Goal: Task Accomplishment & Management: Complete application form

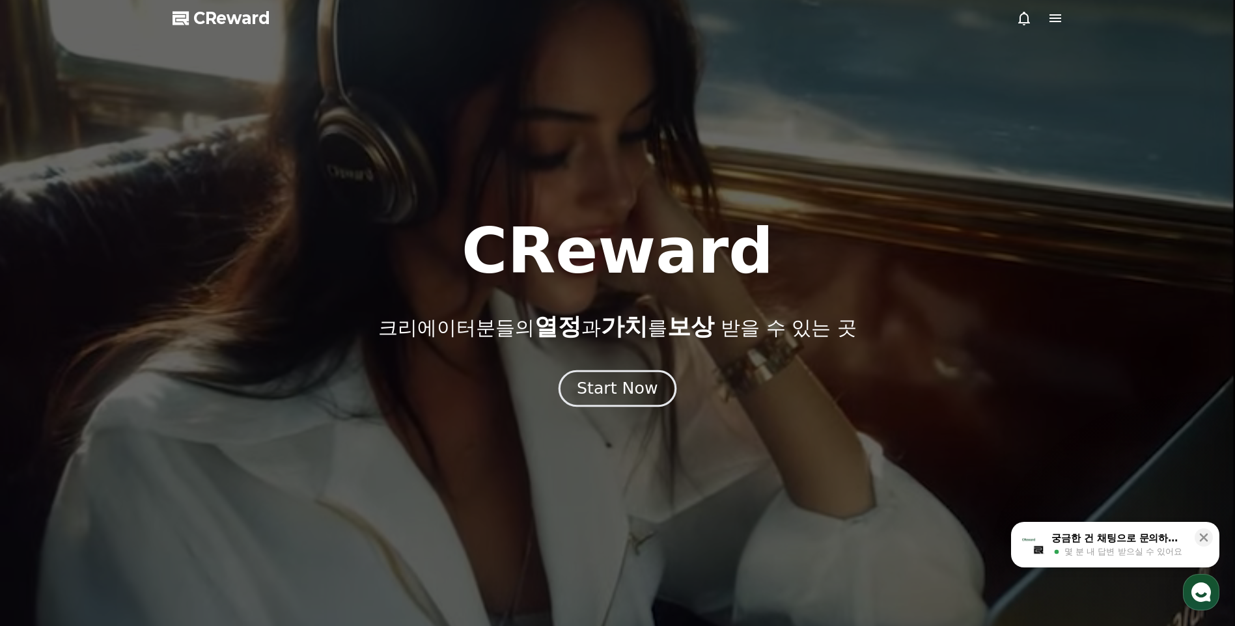
click at [631, 389] on div "Start Now" at bounding box center [617, 388] width 81 height 22
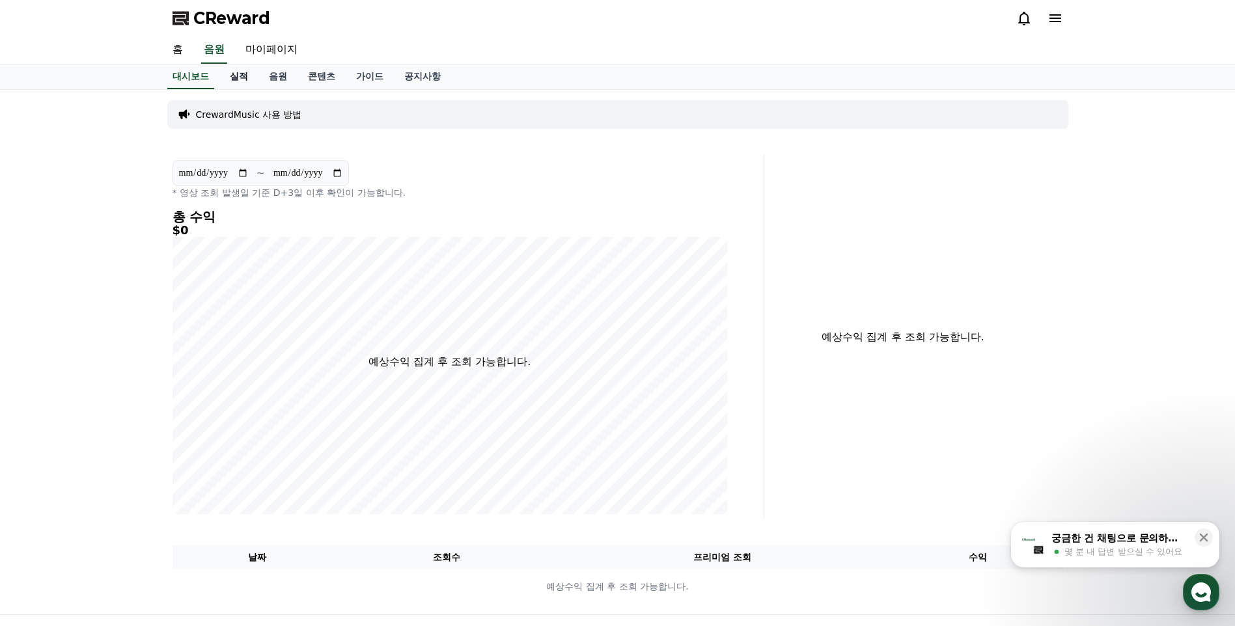
click at [242, 74] on link "실적" at bounding box center [238, 76] width 39 height 25
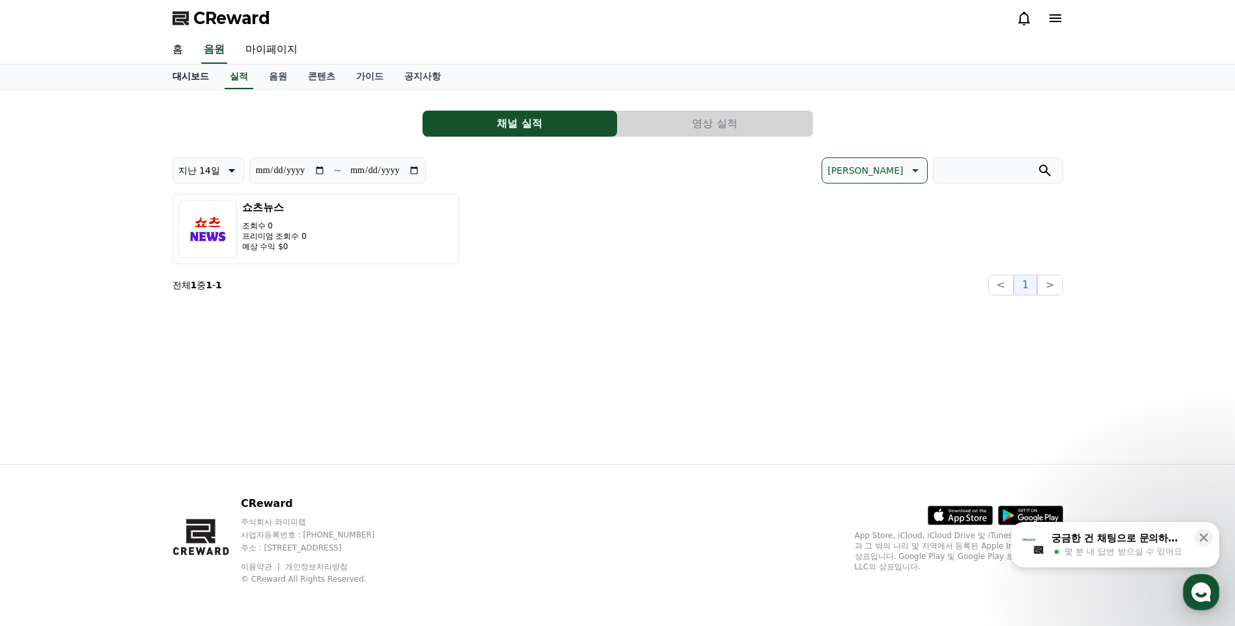
click at [186, 80] on link "대시보드" at bounding box center [190, 76] width 57 height 25
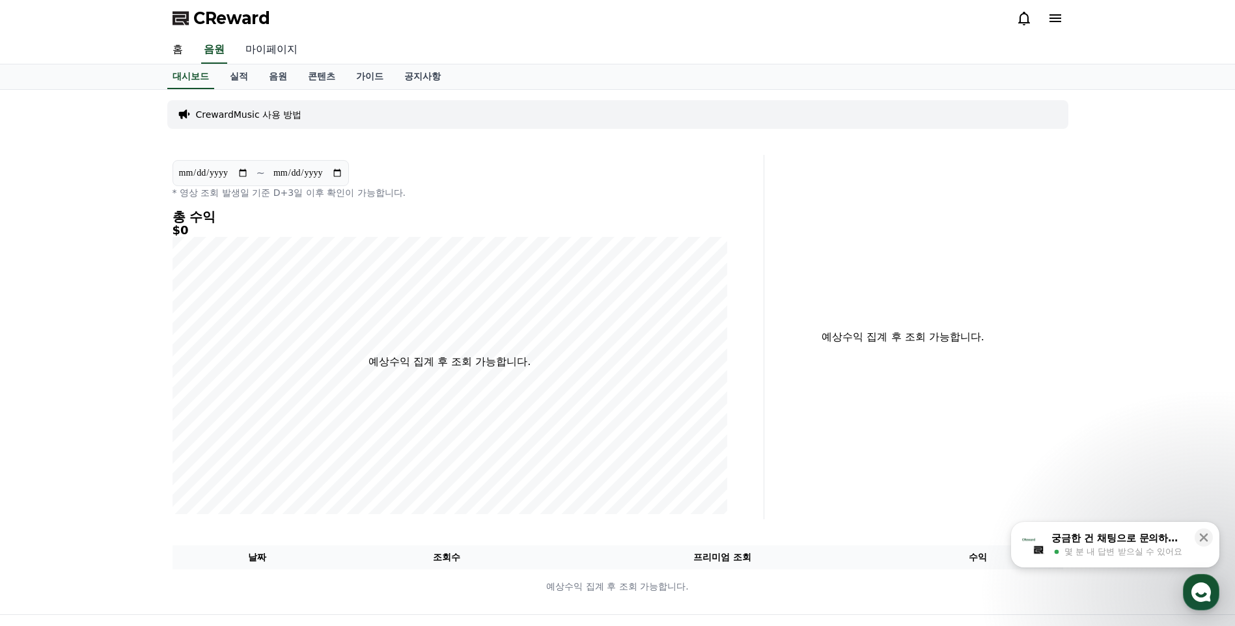
click at [268, 46] on link "마이페이지" at bounding box center [271, 49] width 73 height 27
select select "**********"
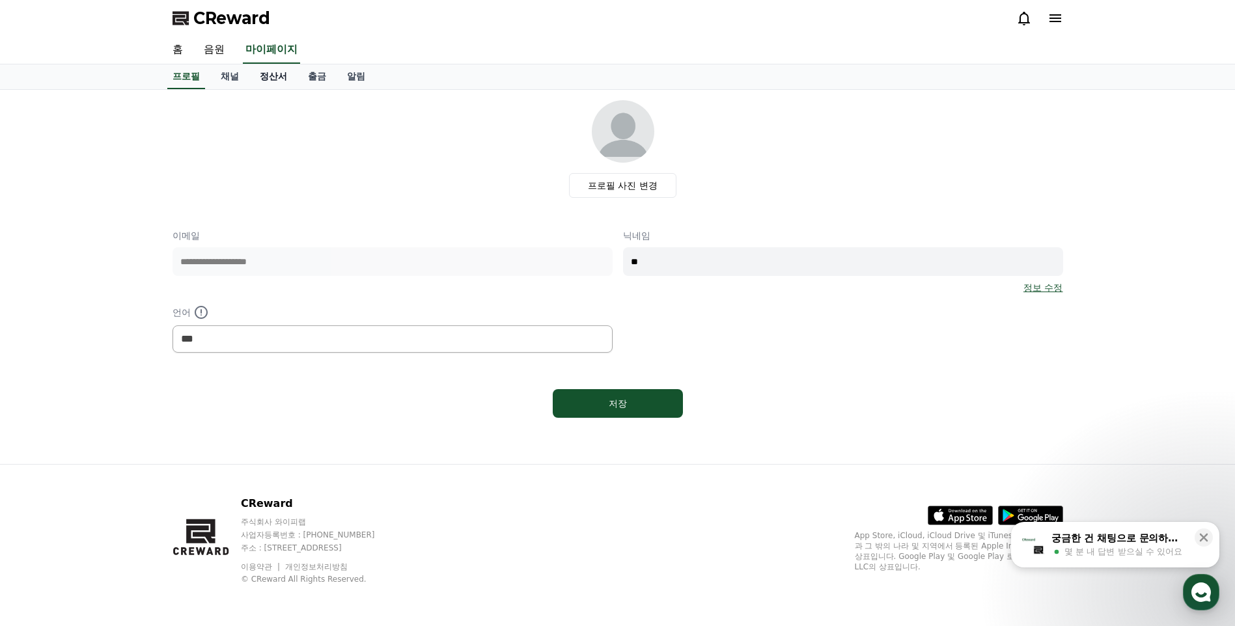
click at [275, 75] on link "정산서" at bounding box center [273, 76] width 48 height 25
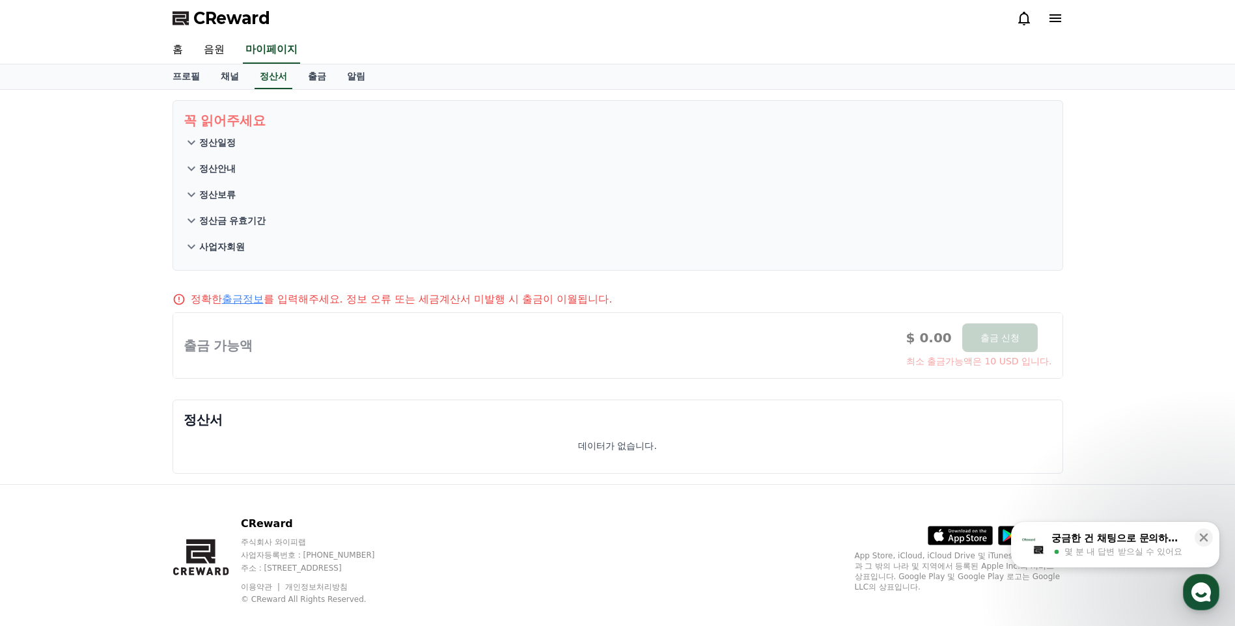
click at [244, 301] on link "출금정보" at bounding box center [243, 299] width 42 height 12
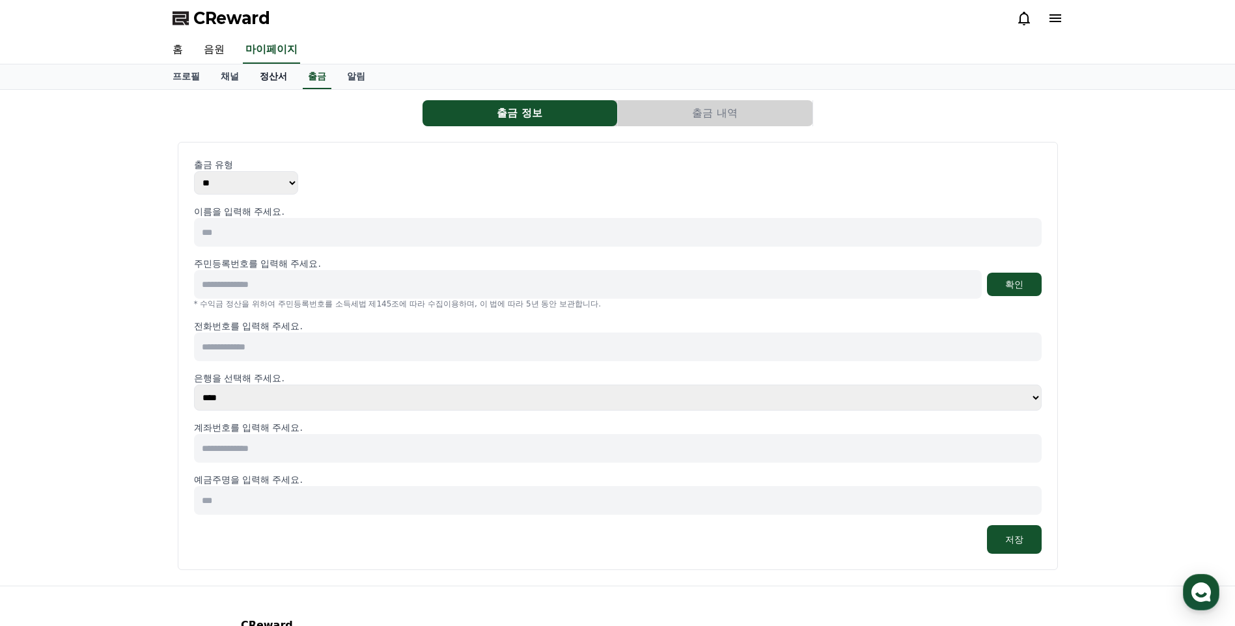
click at [264, 79] on link "정산서" at bounding box center [273, 76] width 48 height 25
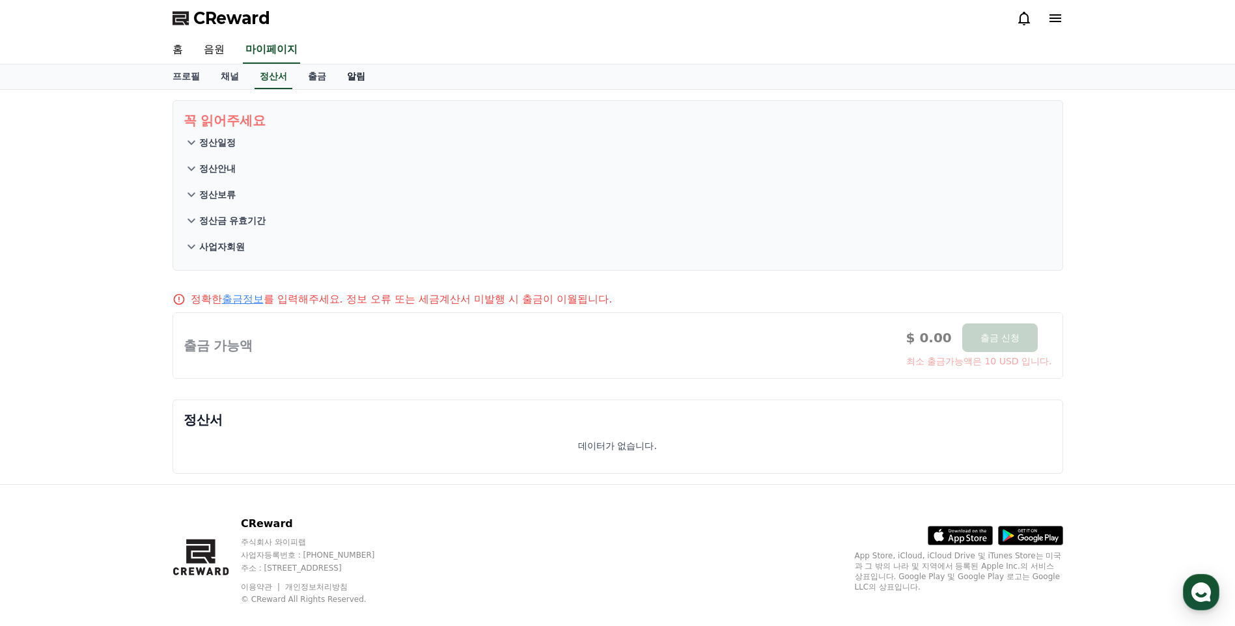
click at [359, 75] on link "알림" at bounding box center [355, 76] width 39 height 25
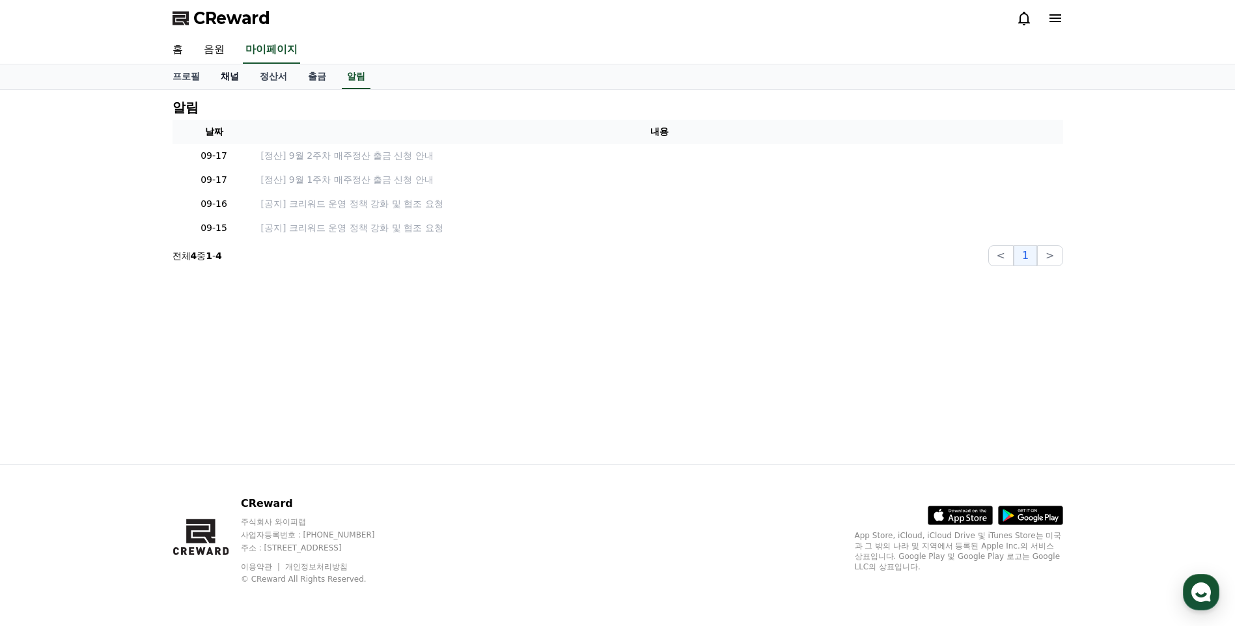
click at [221, 71] on link "채널" at bounding box center [229, 76] width 39 height 25
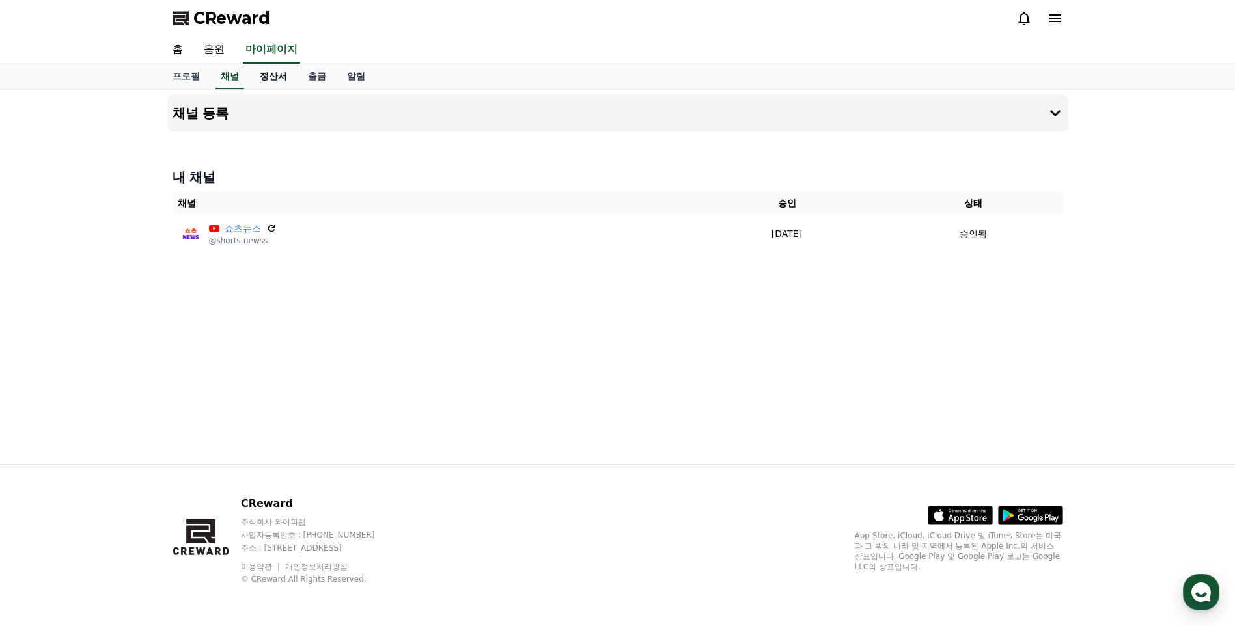
click at [272, 77] on link "정산서" at bounding box center [273, 76] width 48 height 25
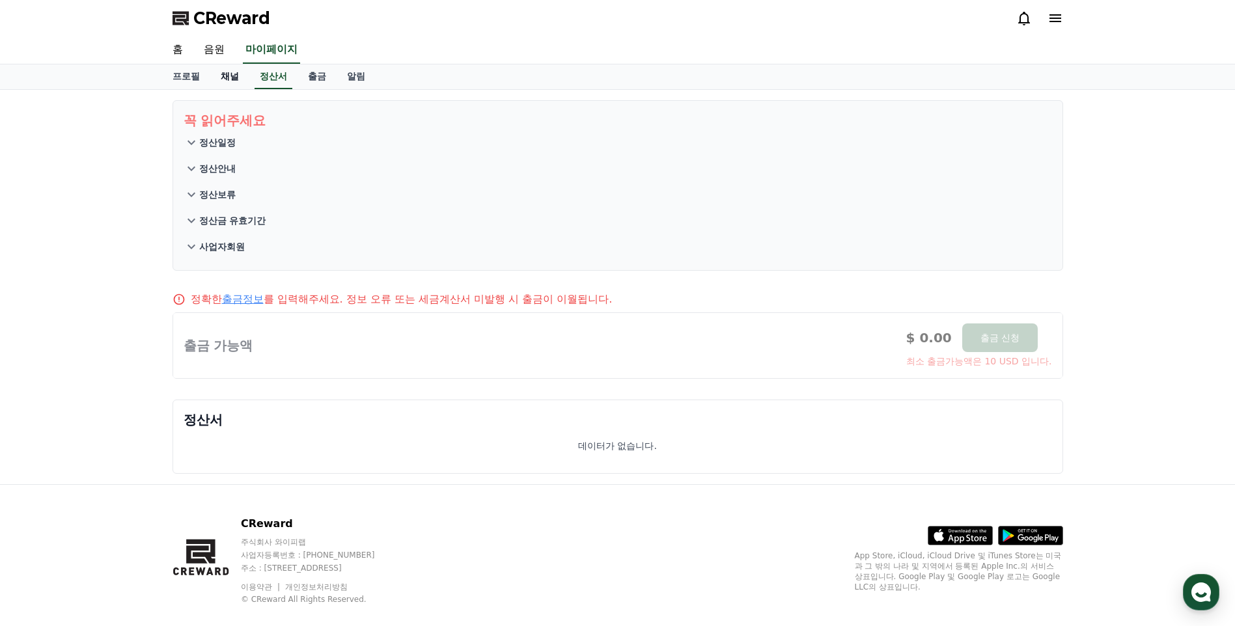
click at [223, 78] on link "채널" at bounding box center [229, 76] width 39 height 25
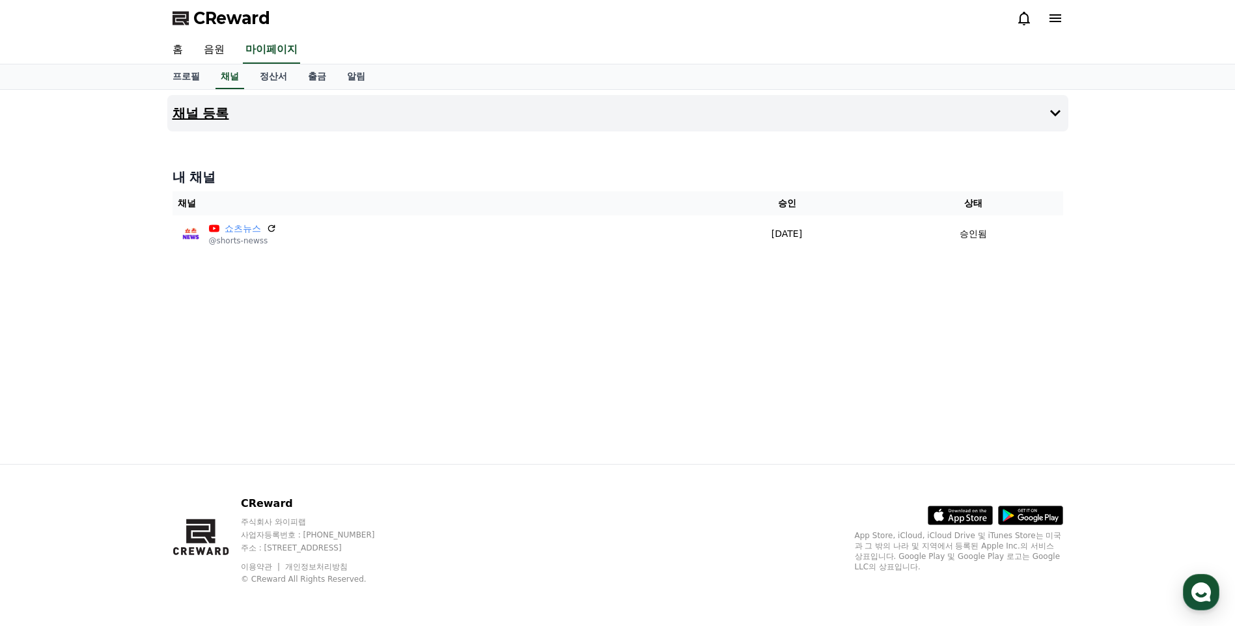
click at [190, 112] on h4 "채널 등록" at bounding box center [200, 113] width 57 height 14
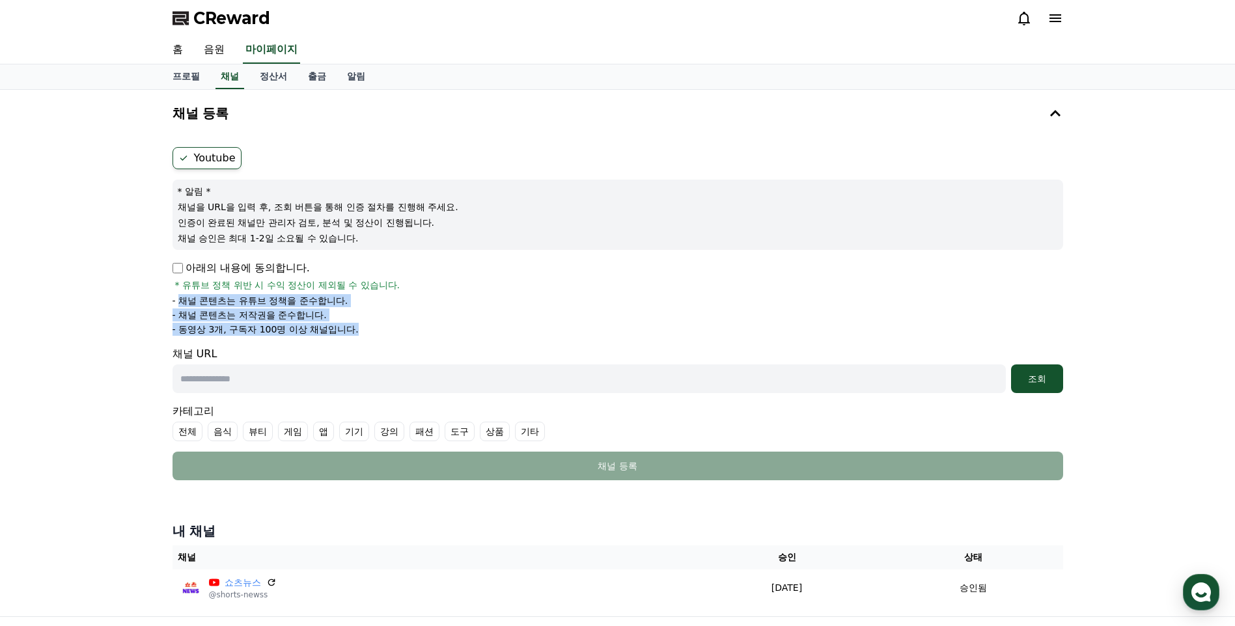
drag, startPoint x: 183, startPoint y: 297, endPoint x: 408, endPoint y: 324, distance: 226.8
click at [408, 324] on ul "- 채널 콘텐츠는 유튜브 정책을 준수합니다. - 채널 콘텐츠는 저작권을 준수합니다. - 동영상 3개, 구독자 100명 이상 채널입니다." at bounding box center [617, 315] width 890 height 42
drag, startPoint x: 408, startPoint y: 324, endPoint x: 463, endPoint y: 331, distance: 55.7
click at [463, 331] on li "- 동영상 3개, 구독자 100명 이상 채널입니다." at bounding box center [617, 329] width 890 height 13
click at [293, 377] on input "text" at bounding box center [588, 378] width 833 height 29
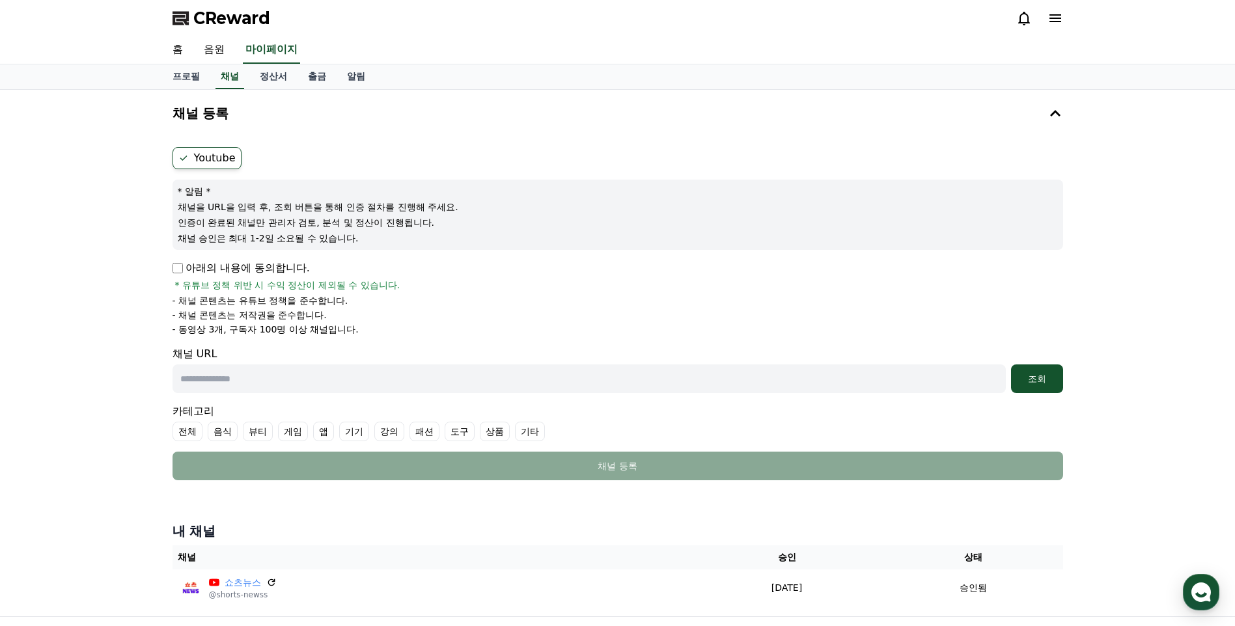
paste input "**********"
type input "**********"
click at [1035, 384] on div "조회" at bounding box center [1037, 378] width 42 height 13
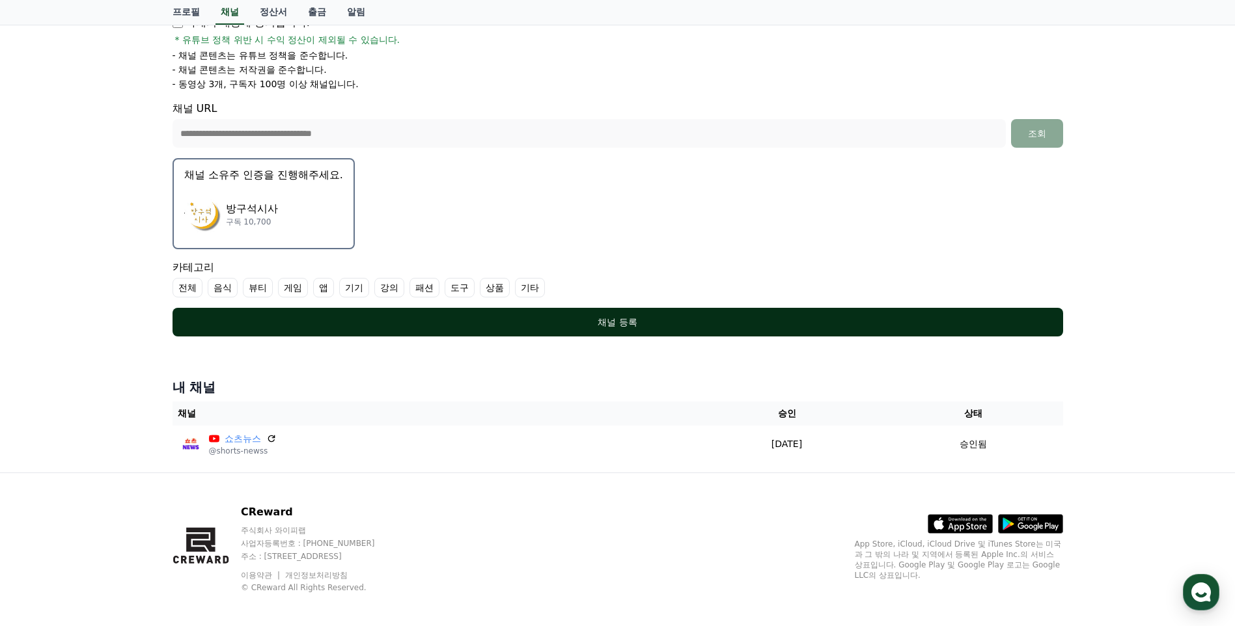
scroll to position [254, 0]
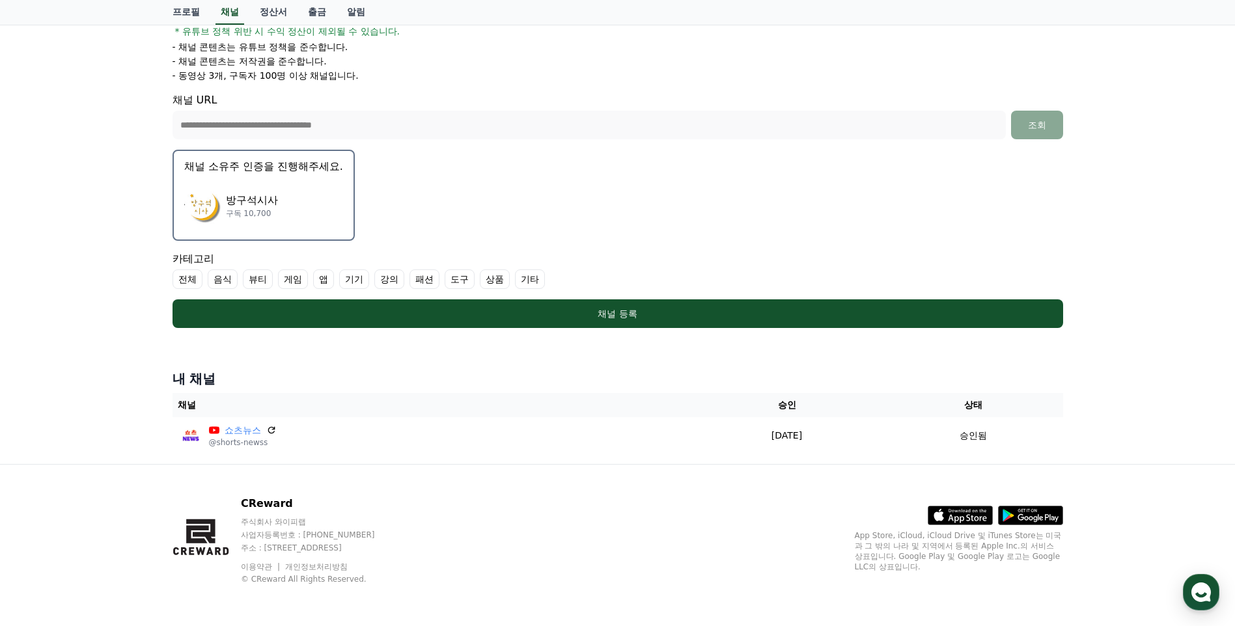
click at [279, 202] on div "방구석시사 구독 10,700" at bounding box center [263, 206] width 159 height 52
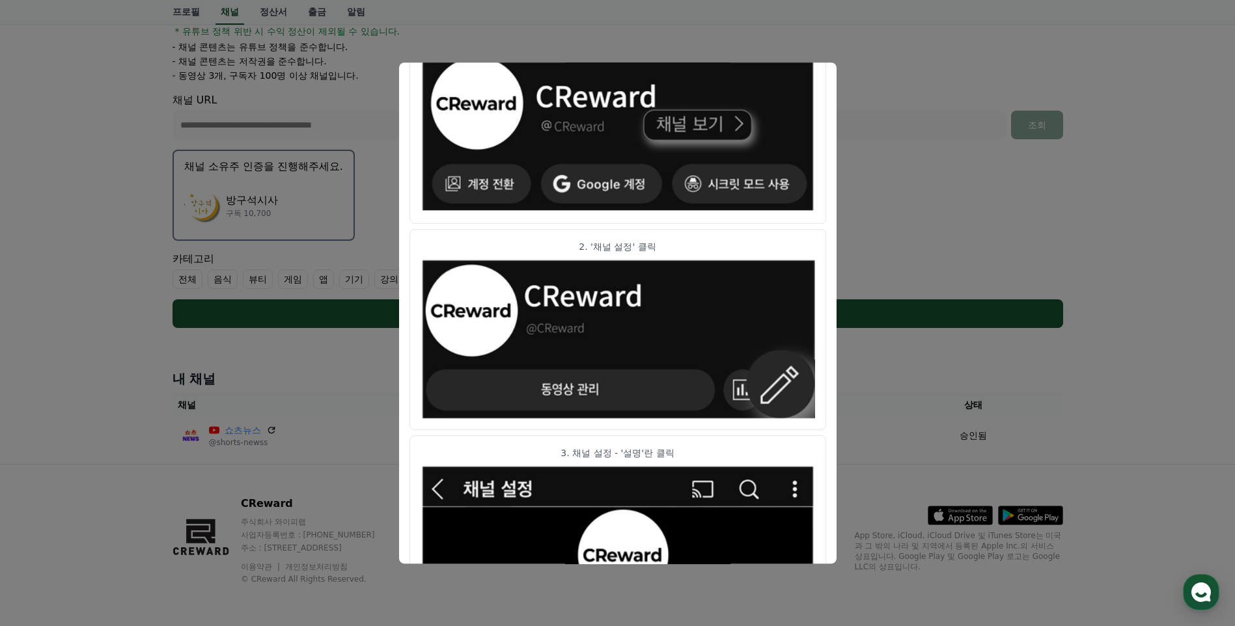
scroll to position [0, 0]
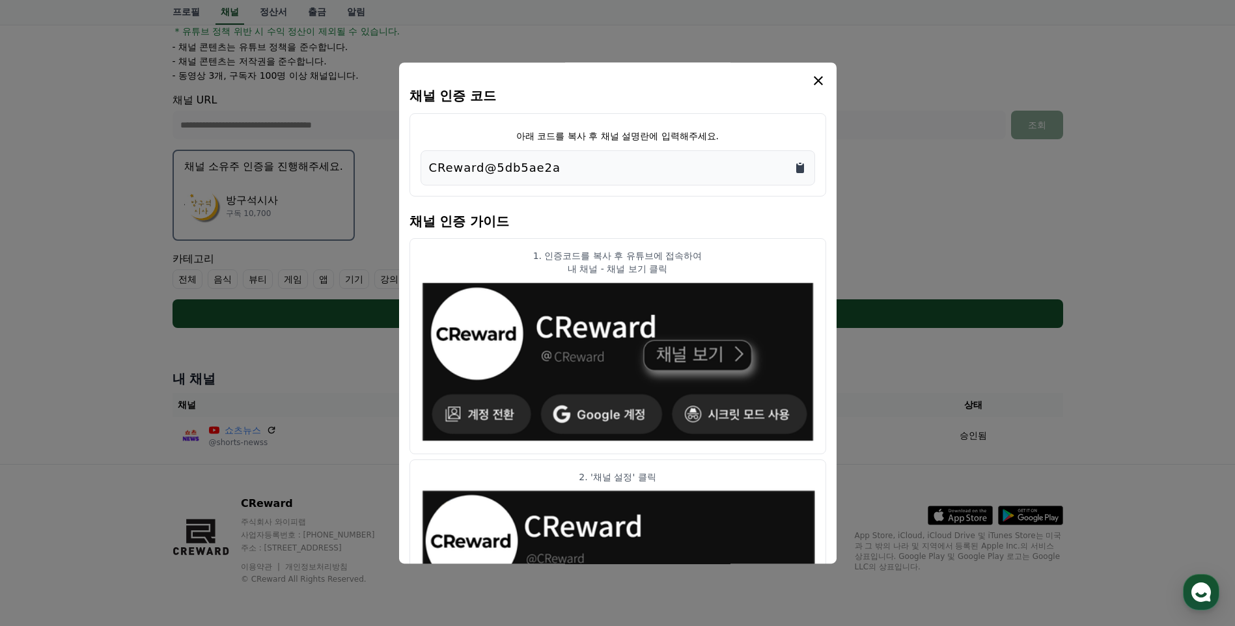
click at [798, 170] on icon "Copy to clipboard" at bounding box center [800, 168] width 8 height 10
click at [823, 80] on icon "modal" at bounding box center [818, 81] width 16 height 16
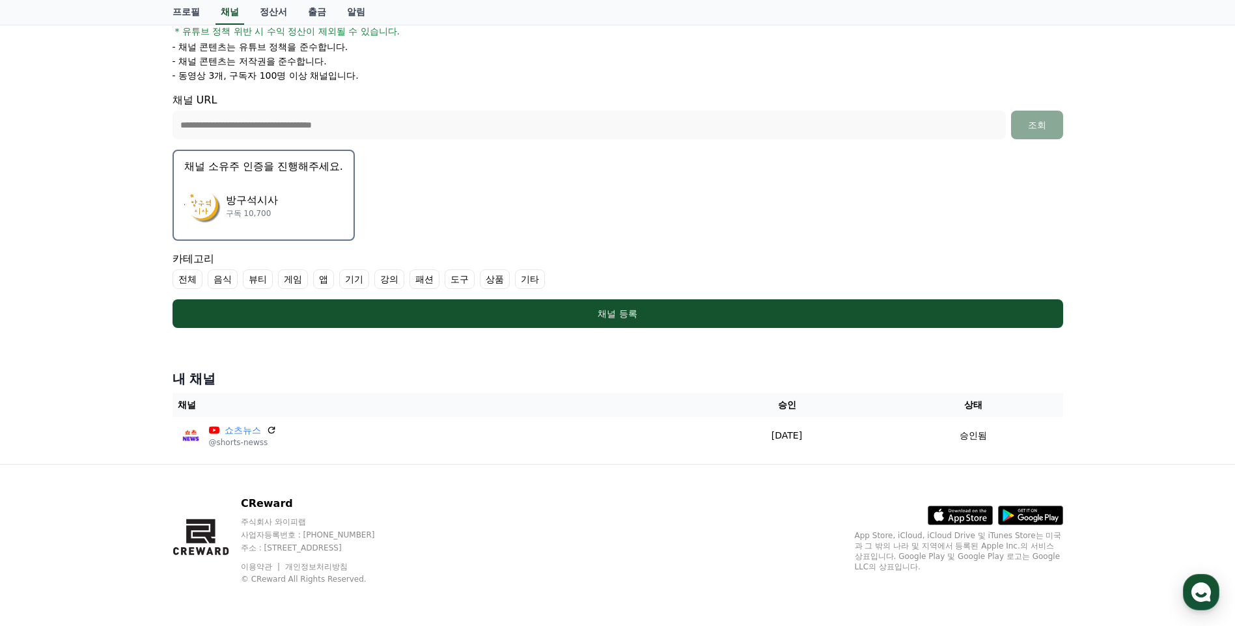
click at [282, 195] on div "방구석시사 구독 10,700" at bounding box center [263, 206] width 159 height 52
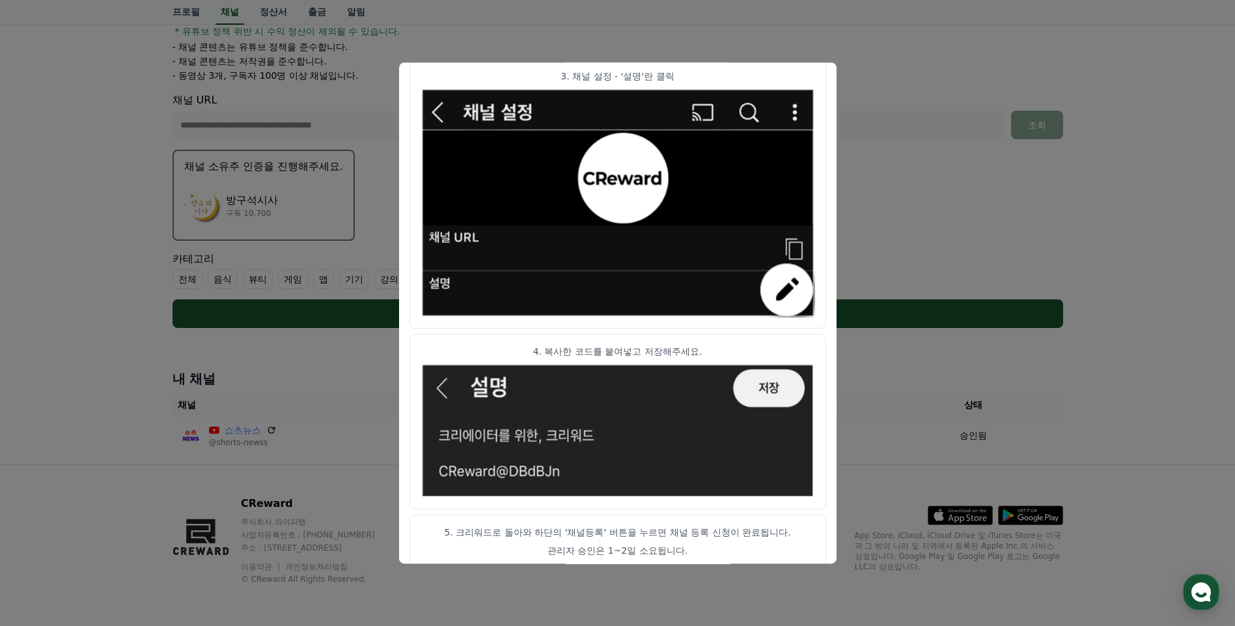
scroll to position [622, 0]
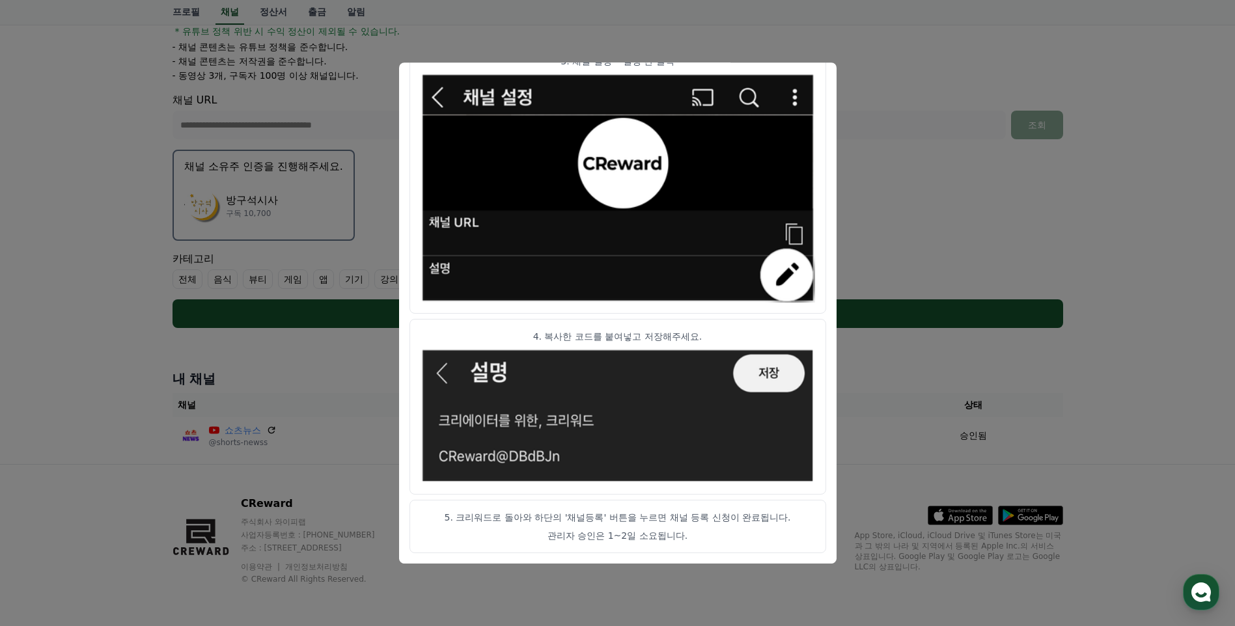
click at [877, 101] on button "close modal" at bounding box center [617, 313] width 1235 height 626
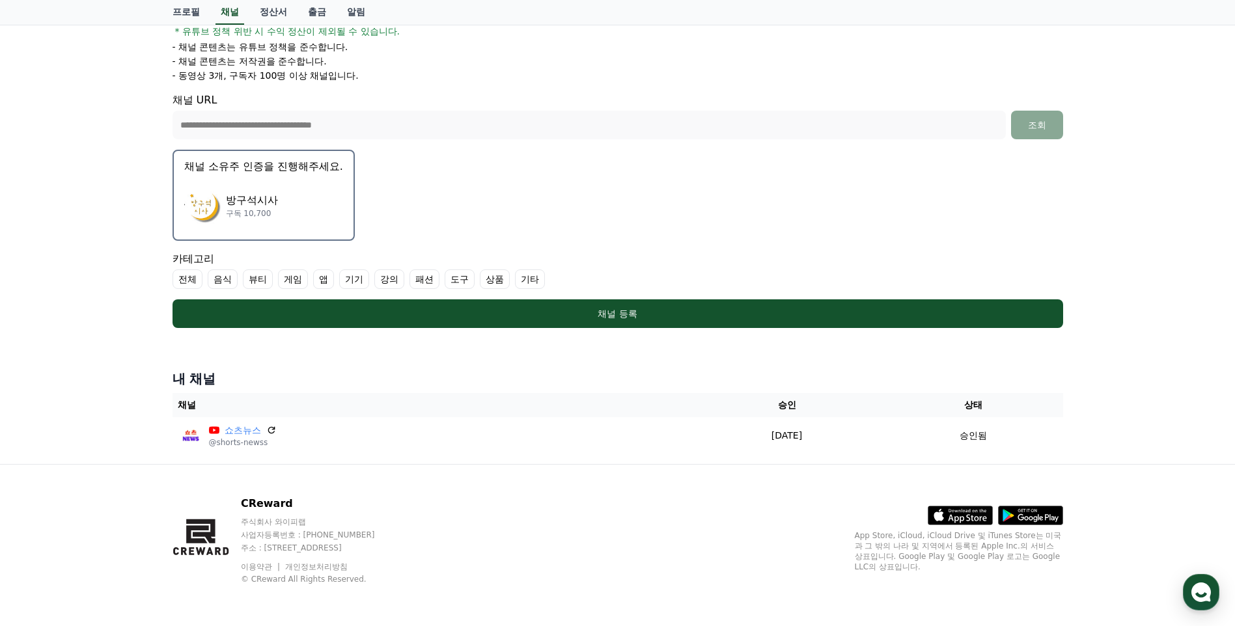
click at [226, 187] on div "방구석시사 구독 10,700" at bounding box center [263, 206] width 159 height 52
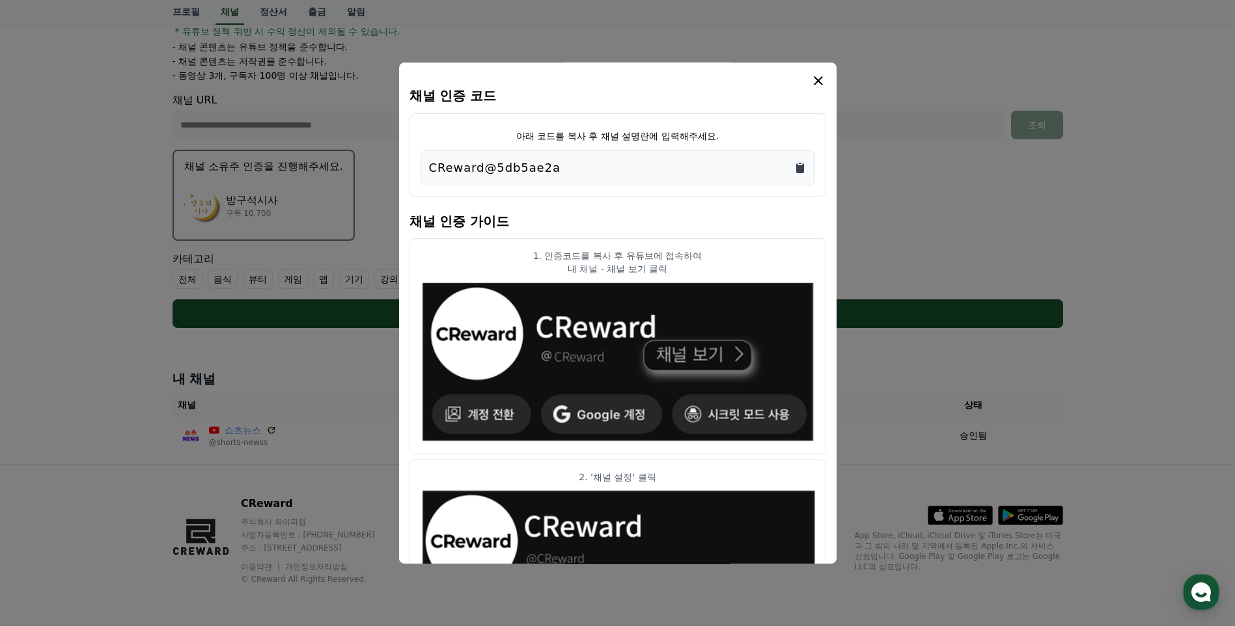
click at [797, 162] on icon "Copy to clipboard" at bounding box center [799, 167] width 13 height 13
click at [700, 167] on div "CReward@5db5ae2a" at bounding box center [617, 168] width 377 height 18
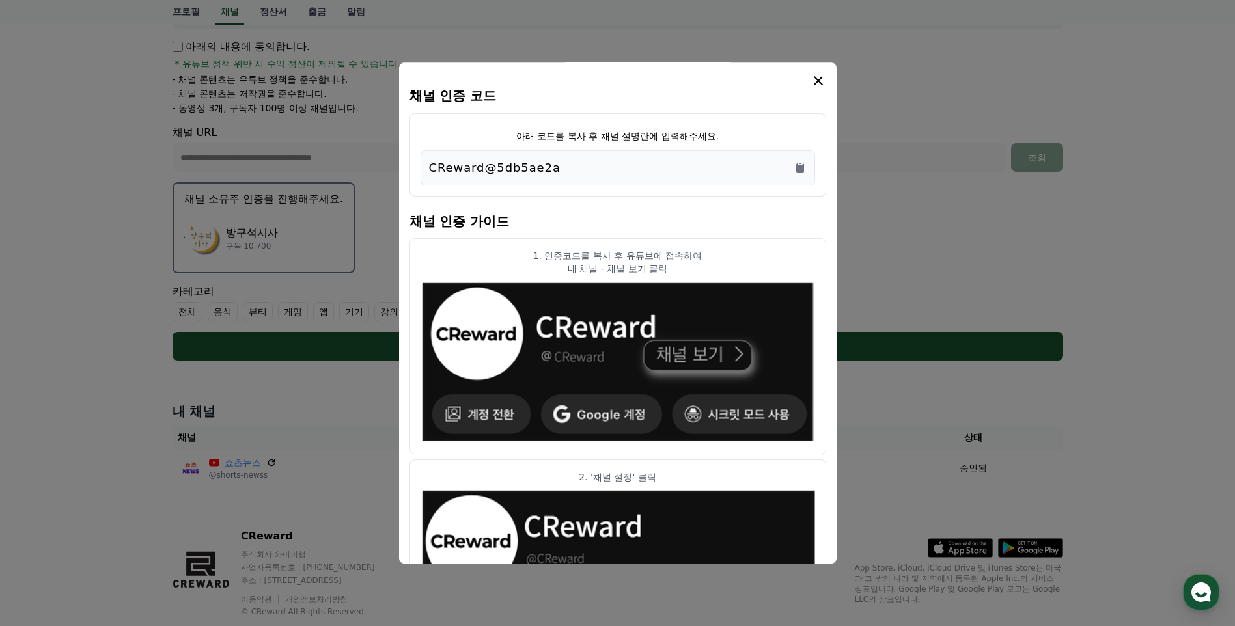
scroll to position [189, 0]
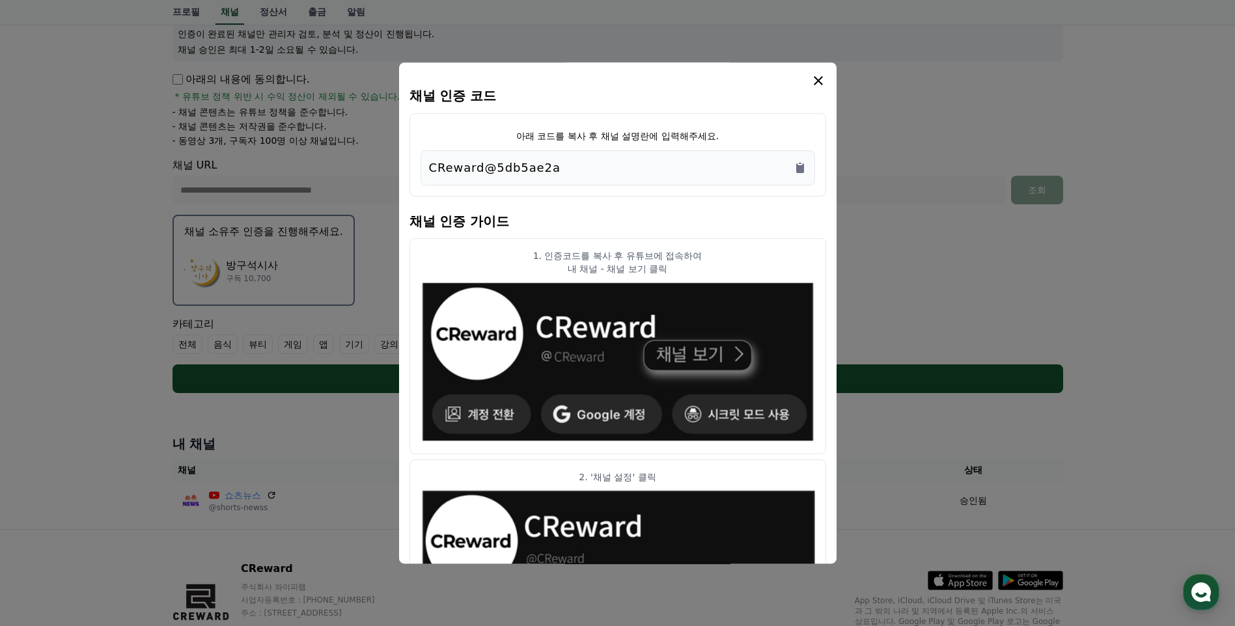
click at [821, 78] on icon "modal" at bounding box center [818, 80] width 9 height 9
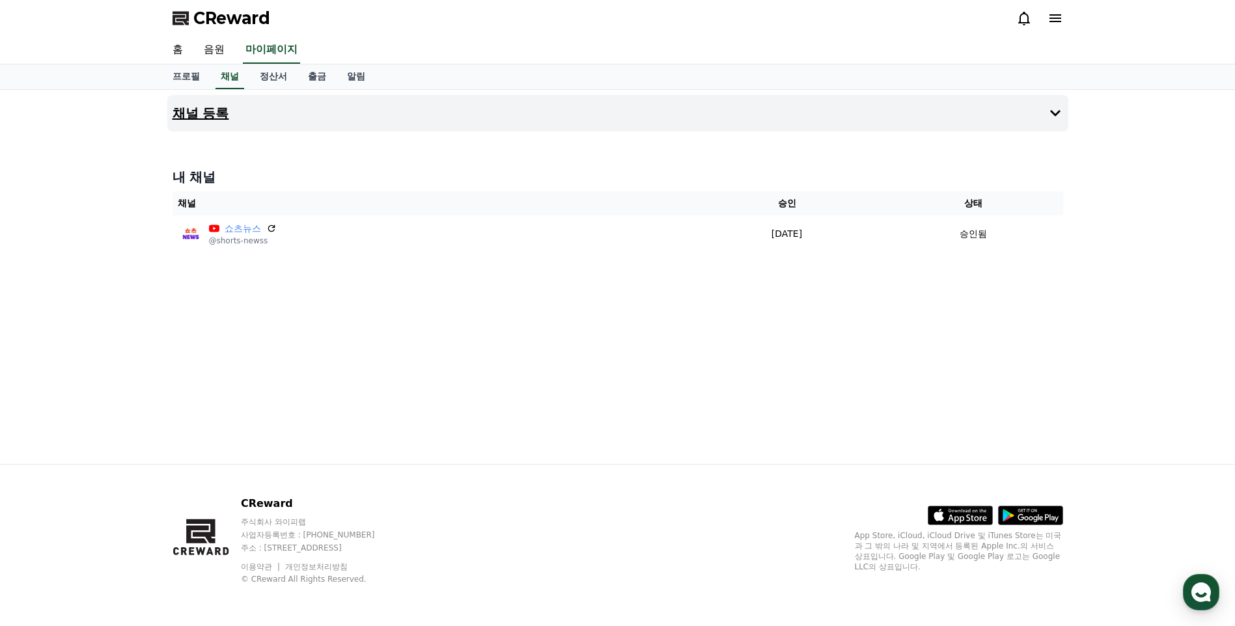
click at [218, 112] on h4 "채널 등록" at bounding box center [200, 113] width 57 height 14
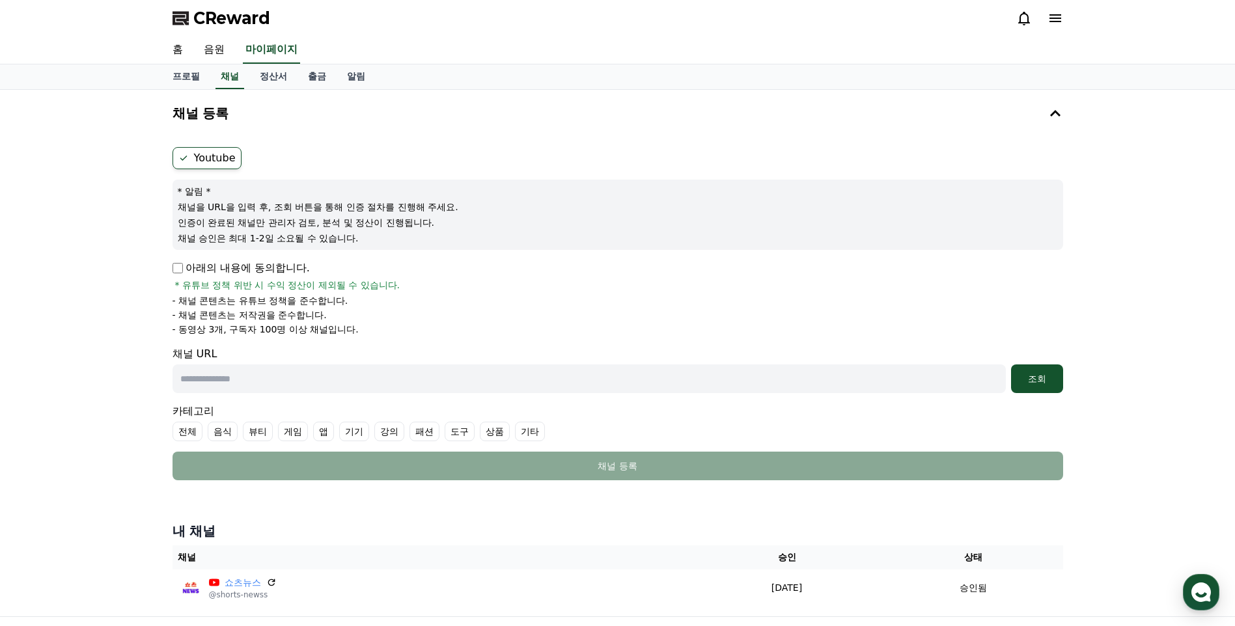
click at [262, 366] on input "text" at bounding box center [588, 378] width 833 height 29
click at [461, 373] on input "text" at bounding box center [588, 378] width 833 height 29
paste input "**********"
type input "**********"
click at [1040, 378] on div "조회" at bounding box center [1037, 378] width 42 height 13
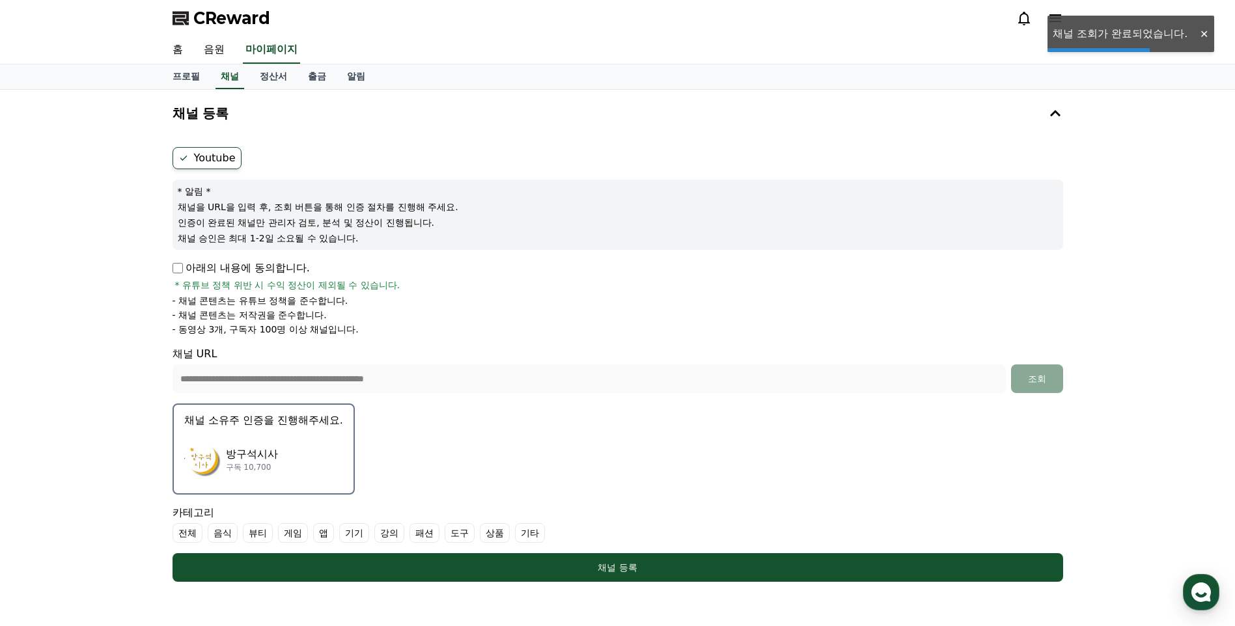
click at [285, 428] on button "채널 소유주 인증을 진행해주세요. 방구석시사 구독 10,700" at bounding box center [263, 449] width 182 height 91
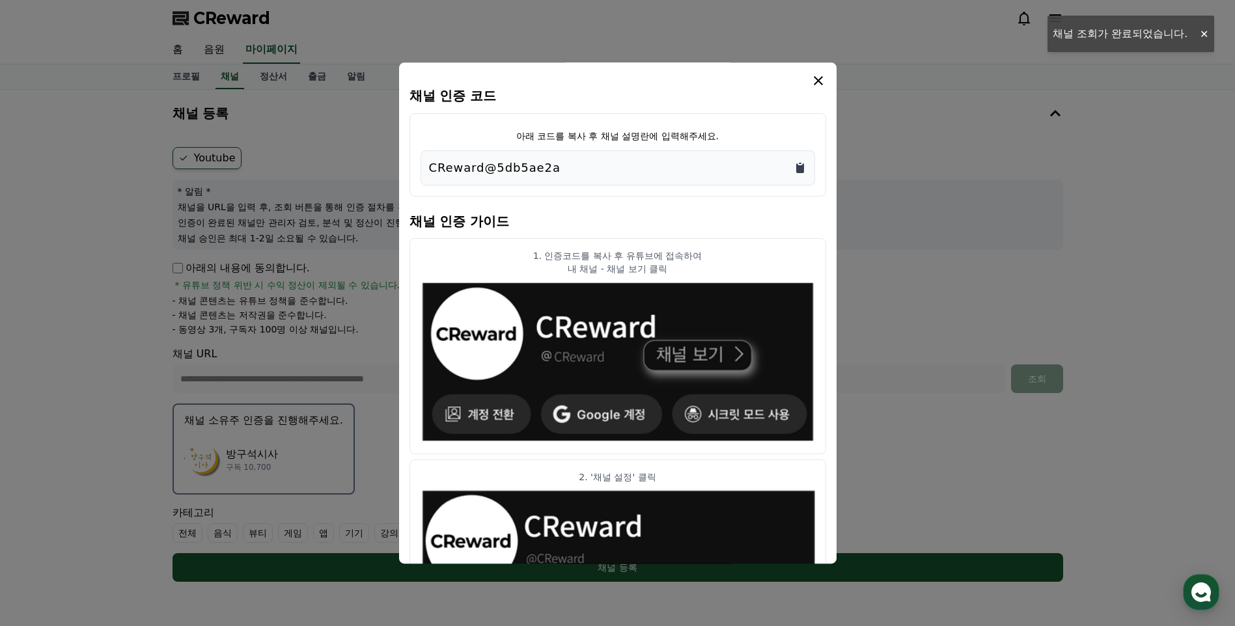
click at [799, 167] on icon "Copy to clipboard" at bounding box center [800, 168] width 8 height 10
click at [826, 79] on div "채널 인증 코드 아래 코드를 복사 후 채널 설명란에 입력해주세요. CReward@5db5ae2a 채널 인증 가이드 1. 인증코드를 복사 후 유…" at bounding box center [617, 312] width 437 height 501
click at [820, 79] on icon "modal" at bounding box center [818, 80] width 9 height 9
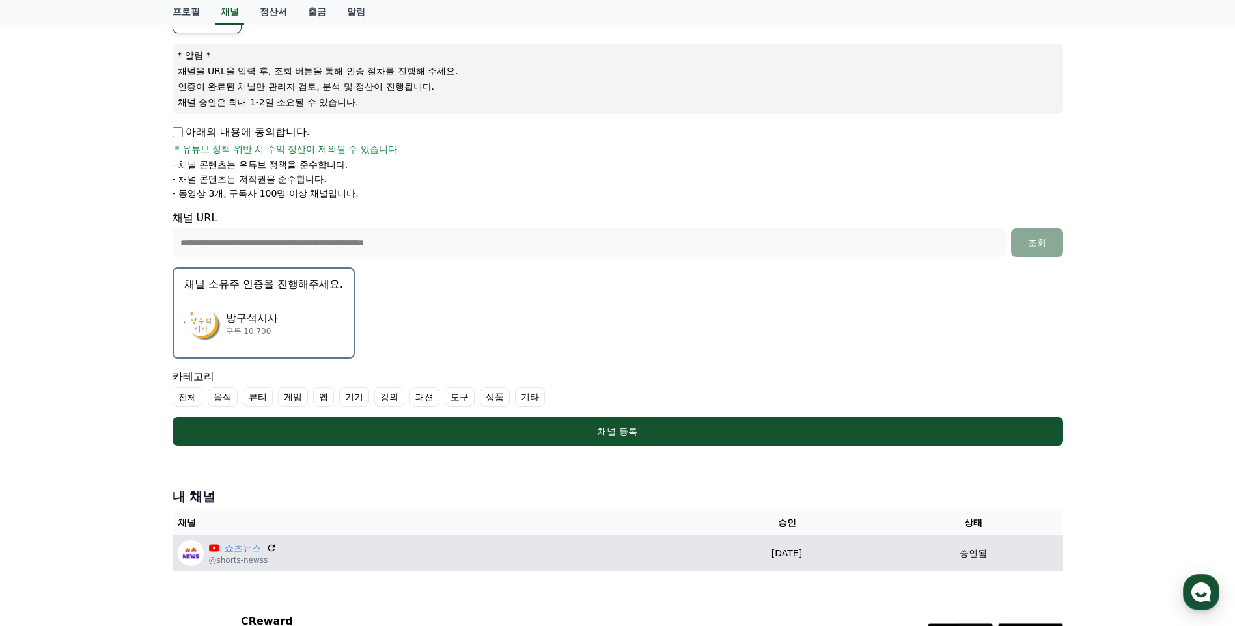
scroll to position [254, 0]
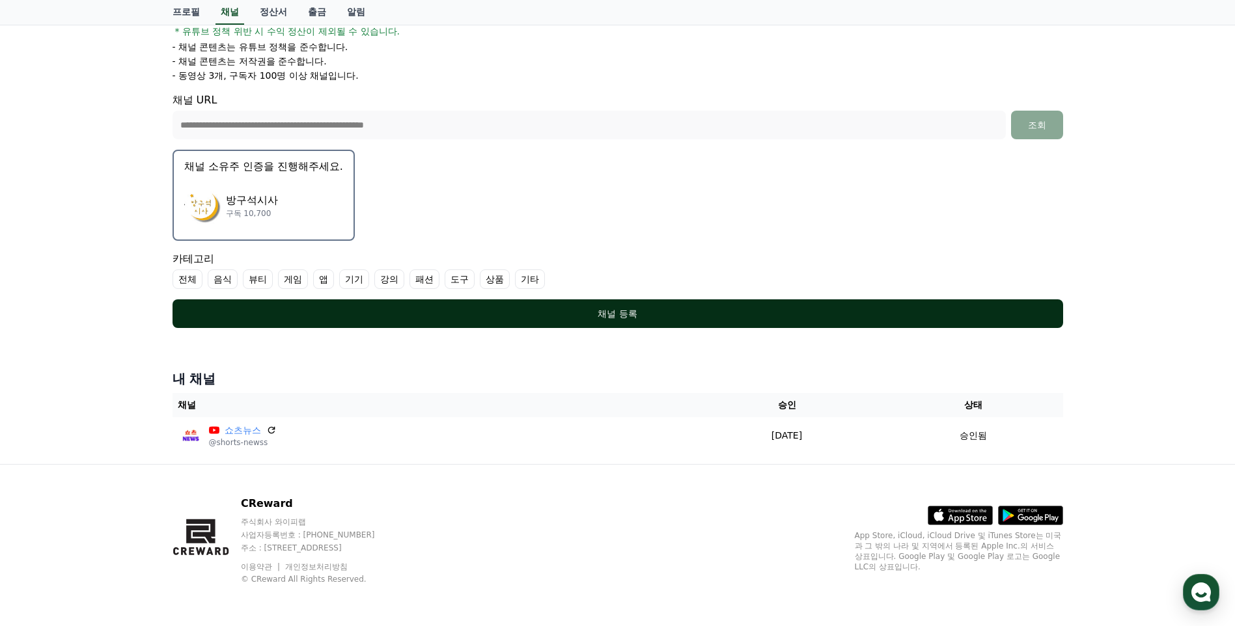
click at [642, 309] on div "채널 등록" at bounding box center [618, 313] width 838 height 13
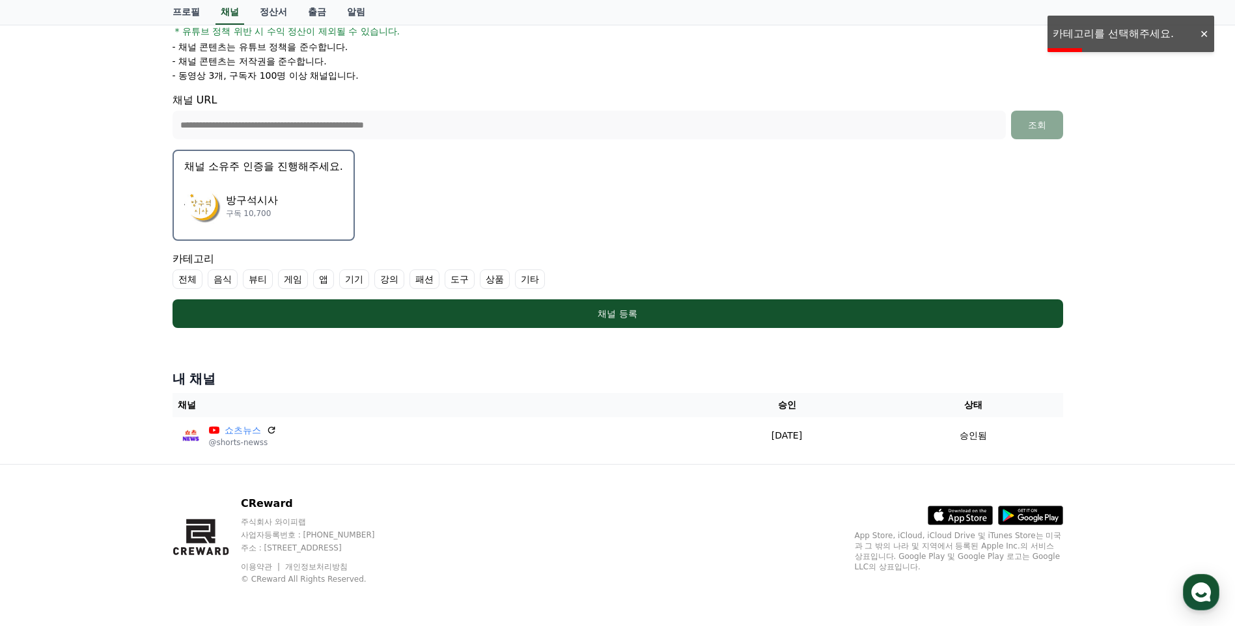
click at [532, 277] on label "기타" at bounding box center [530, 279] width 30 height 20
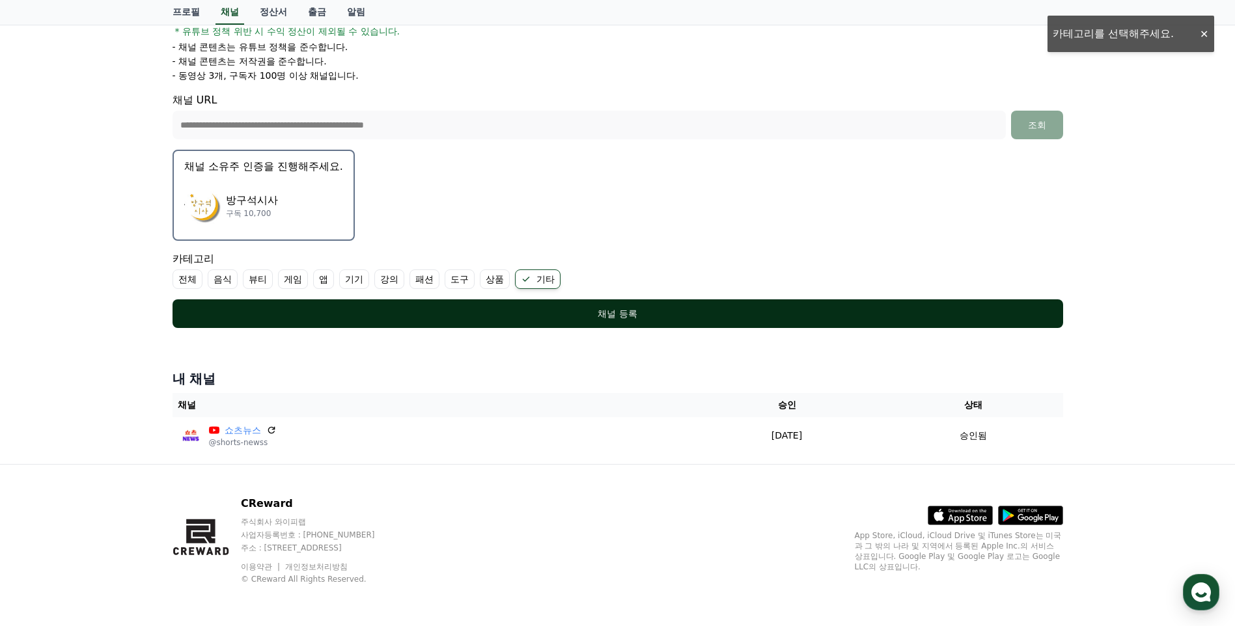
click at [552, 309] on div "채널 등록" at bounding box center [618, 313] width 838 height 13
